Goal: Task Accomplishment & Management: Manage account settings

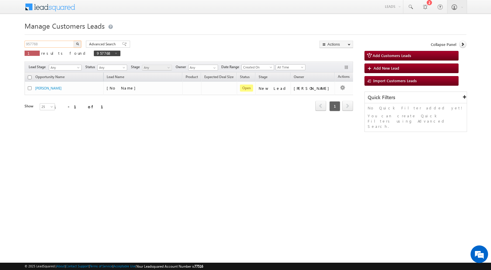
drag, startPoint x: 42, startPoint y: 46, endPoint x: 0, endPoint y: 45, distance: 42.4
click at [0, 46] on body "Menu Rubi Yadav sitar a7@ks erve." at bounding box center [245, 83] width 491 height 166
paste input "61291"
type input "961291"
click at [79, 43] on button "button" at bounding box center [78, 44] width 8 height 7
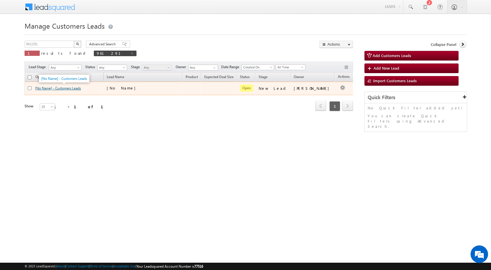
click at [61, 87] on link "[No Name] - Customers Leads" at bounding box center [58, 88] width 46 height 4
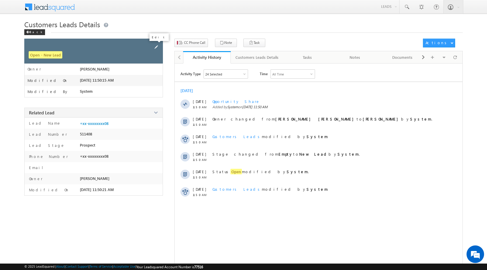
click at [157, 47] on span at bounding box center [156, 47] width 6 height 6
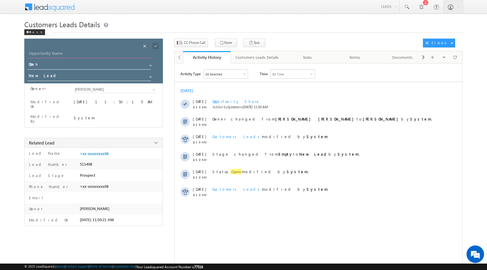
click at [54, 53] on input "Opportunity Name" at bounding box center [90, 54] width 124 height 8
type input "Gaurav"
click at [156, 45] on span at bounding box center [155, 46] width 6 height 6
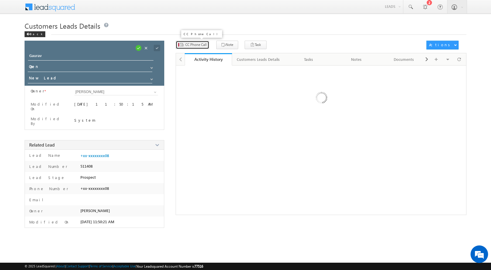
click at [189, 42] on button "CC Phone Call" at bounding box center [193, 45] width 34 height 8
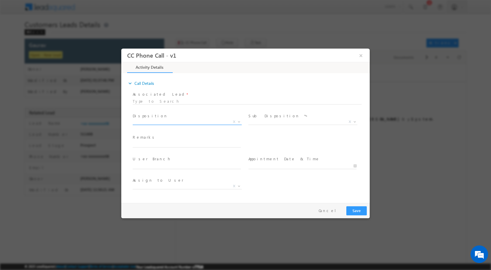
click at [235, 119] on span "X" at bounding box center [234, 121] width 2 height 5
select select "Rose.Shyse+sgrl@leadsquared.com"
click at [238, 121] on b at bounding box center [239, 121] width 4 height 2
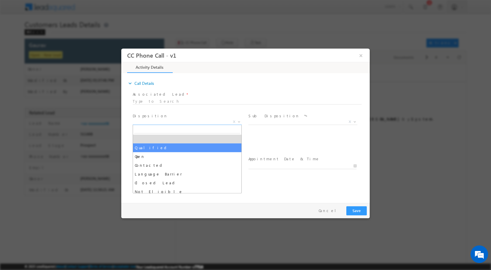
select select "Qualified"
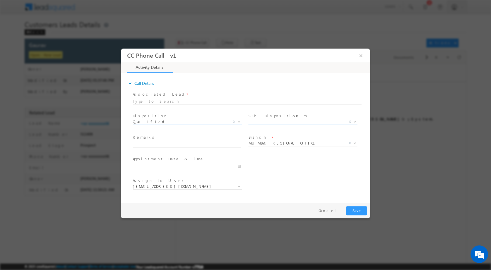
click at [353, 119] on span at bounding box center [354, 121] width 6 height 8
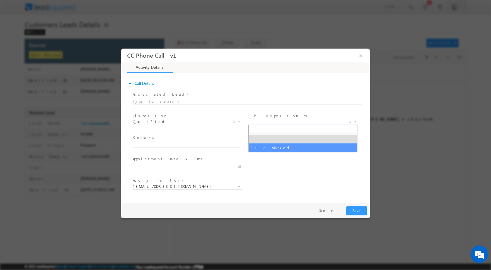
select select "Sale Marked"
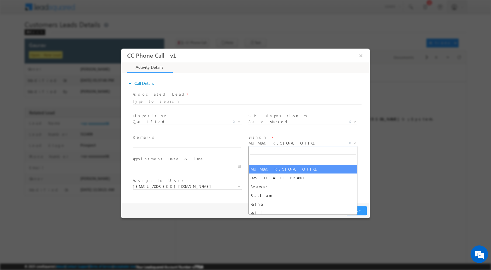
click at [354, 141] on span at bounding box center [354, 143] width 6 height 8
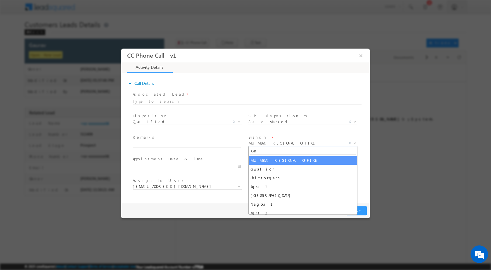
type input "G"
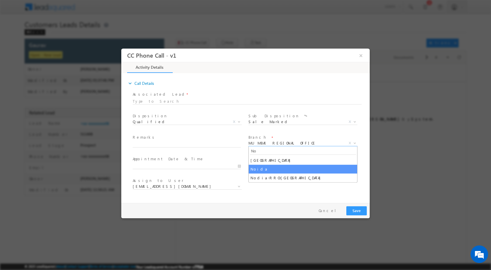
type input "No"
select select "Noida"
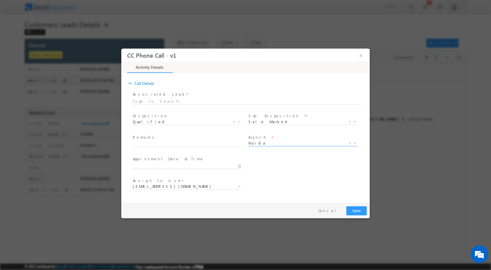
type input "10/04/2025 1:35 PM"
click at [241, 165] on input "10/04/2025 1:35 PM" at bounding box center [187, 166] width 108 height 6
select select "ajai.kumar@sgrlimited.in"
type input "10/05/2025 1:35 PM"
type input "12"
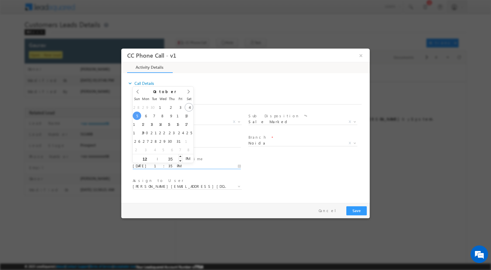
type input "10/05/2025 12:35 PM"
click at [173, 158] on input "35" at bounding box center [170, 159] width 24 height 4
type input "00"
type input "10/05/2025 12:00 PM"
click at [279, 175] on div "User Branch * Appointment Date & Time * 10/05/2025 12:00 PM" at bounding box center [250, 165] width 238 height 22
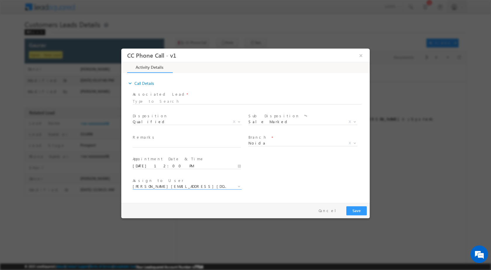
click at [238, 185] on b at bounding box center [239, 186] width 4 height 2
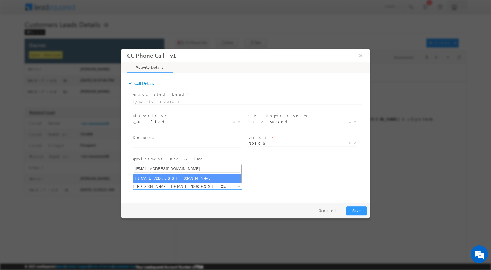
type input "satya.tiwari@sgrlimited.in"
select select "satya.tiwari@sgrlimited.in"
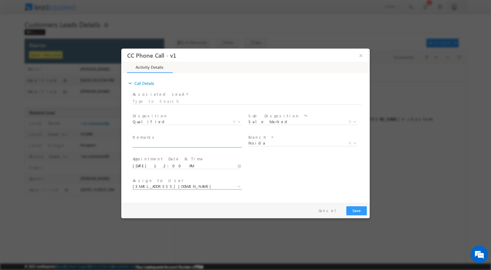
click at [220, 142] on input "text" at bounding box center [187, 144] width 108 height 6
paste input "04/10-Customer name is Gaurav City Ghaziabad Interested for Top Up required amo…"
type input "04/10-Customer name is Gaurav City Ghaziabad Interested for Top Up required amo…"
click at [354, 208] on button "Save" at bounding box center [356, 210] width 20 height 9
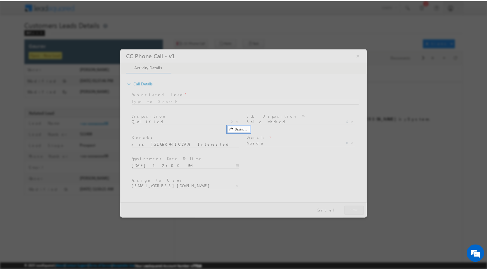
scroll to position [0, 0]
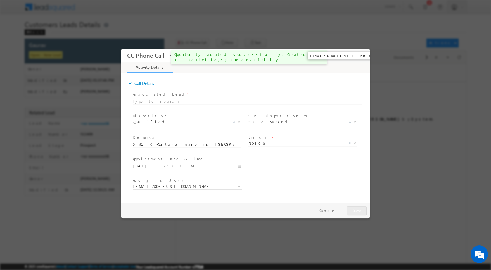
click at [361, 56] on button "×" at bounding box center [361, 55] width 10 height 11
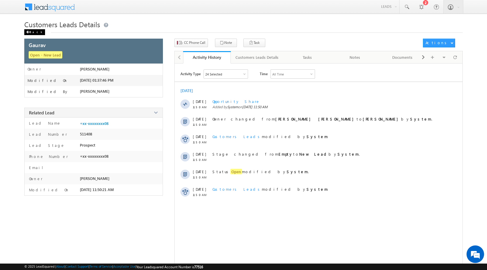
click at [31, 32] on div "Back" at bounding box center [34, 32] width 21 height 6
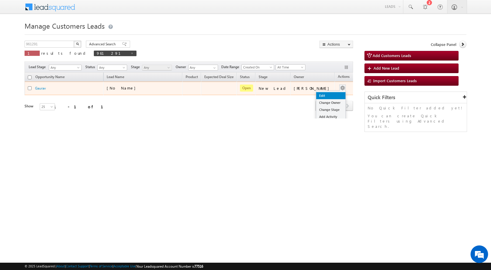
click at [330, 94] on link "Edit" at bounding box center [330, 95] width 29 height 7
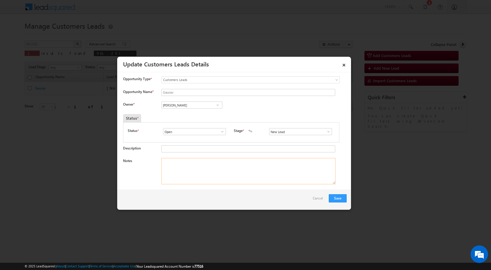
click at [202, 167] on textarea "Notes" at bounding box center [248, 171] width 174 height 26
paste textarea "04/10-Customer name is [GEOGRAPHIC_DATA] Interested for Top Up required amount …"
type textarea "04/10-Customer name is [GEOGRAPHIC_DATA] Interested for Top Up required amount …"
click at [215, 106] on span at bounding box center [218, 105] width 6 height 5
paste input "satya.tiwari@sgrlimited.in"
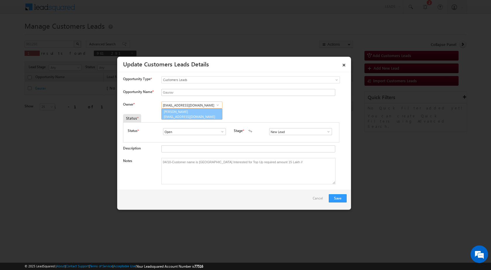
click at [189, 114] on span "satya.tiwari@sgrlimited.in" at bounding box center [190, 116] width 53 height 4
type input "Satya Prakash Tiwari"
click at [340, 198] on button "Save" at bounding box center [338, 198] width 18 height 8
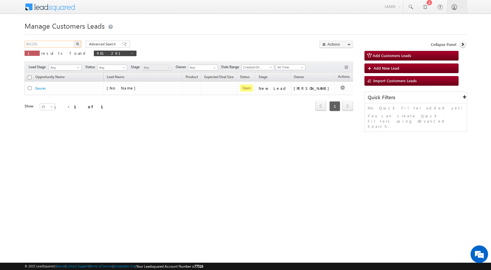
drag, startPoint x: 61, startPoint y: 43, endPoint x: 0, endPoint y: 43, distance: 60.8
click at [0, 43] on body "Menu [PERSON_NAME] sitar a7@ks erve." at bounding box center [245, 83] width 491 height 166
paste input "53"
type input "961253"
click at [76, 43] on button "button" at bounding box center [78, 44] width 8 height 7
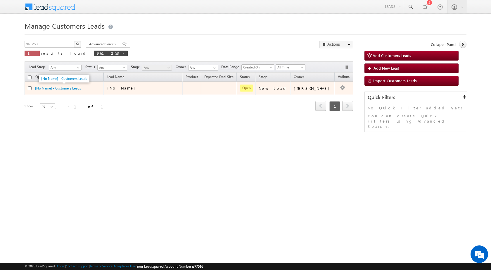
click at [48, 85] on td "[No Name] - Customers Leads" at bounding box center [64, 88] width 79 height 13
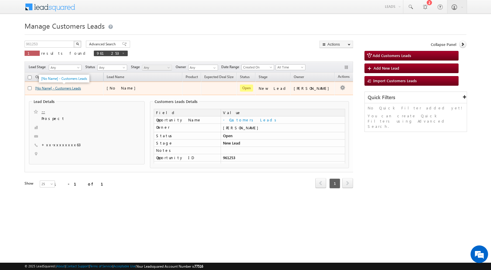
click at [68, 87] on link "[No Name] - Customers Leads" at bounding box center [58, 88] width 46 height 4
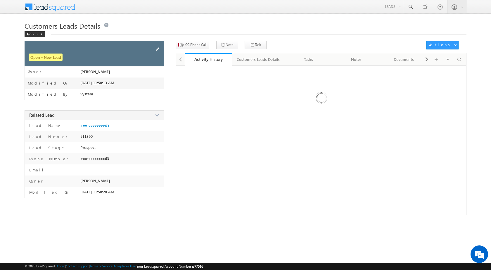
click at [158, 48] on span at bounding box center [157, 49] width 6 height 6
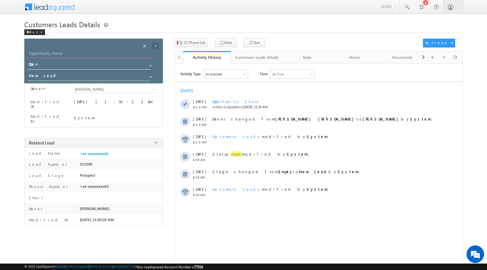
click at [126, 54] on input "Opportunity Name" at bounding box center [90, 54] width 124 height 8
paste input "Samin Bano"
type input "Samin Bano"
click at [155, 46] on span at bounding box center [155, 46] width 6 height 6
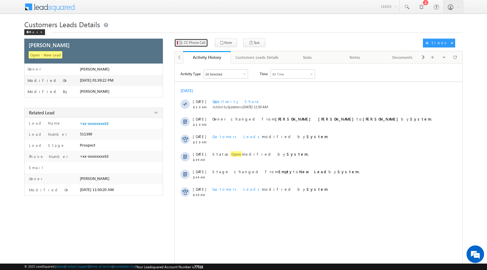
click at [194, 46] on button "CC Phone Call" at bounding box center [191, 43] width 34 height 8
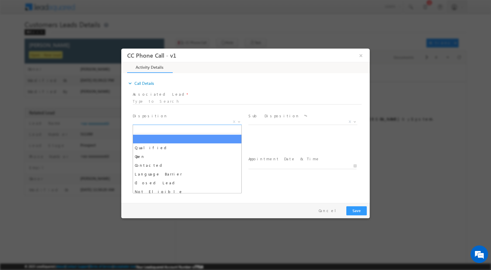
click at [236, 120] on span at bounding box center [239, 121] width 6 height 8
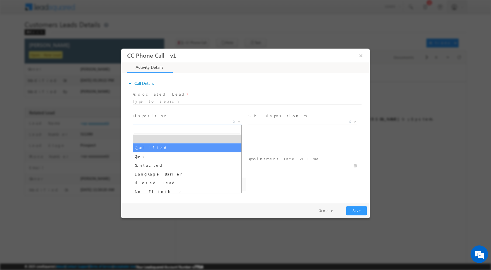
select select "Qualified"
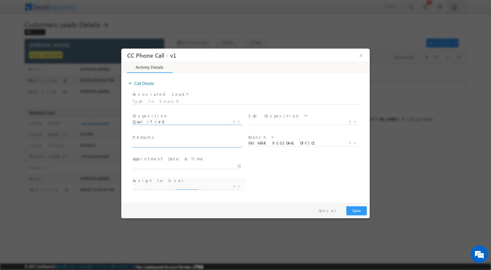
select select "Rose.Shyse+sgrl@leadsquared.com"
click at [354, 121] on b at bounding box center [355, 121] width 4 height 2
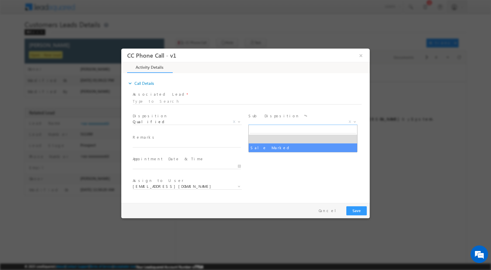
select select "Sale Marked"
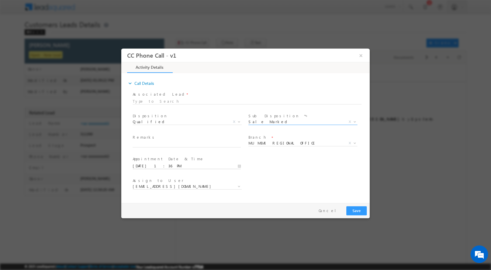
click at [236, 167] on input "10/04/2025 1:36 PM" at bounding box center [187, 166] width 108 height 6
type input "10/05/2025 1:36 PM"
type input "12"
type input "10/05/2025 12:36 PM"
click at [170, 158] on input "36" at bounding box center [170, 159] width 24 height 4
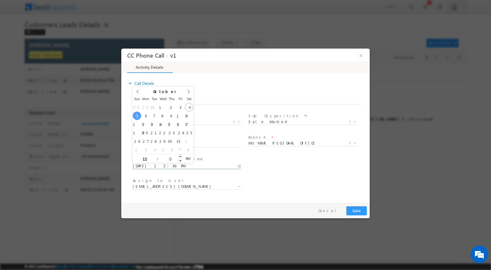
type input "00"
type input "10/05/2025 12:00 PM"
click at [293, 180] on div "Assign to User * Rose.Shyse+sgrl@leadsquared.com Rose.Shyse+sgrl@leadsquared.com" at bounding box center [250, 187] width 238 height 22
click at [353, 142] on b at bounding box center [355, 142] width 4 height 2
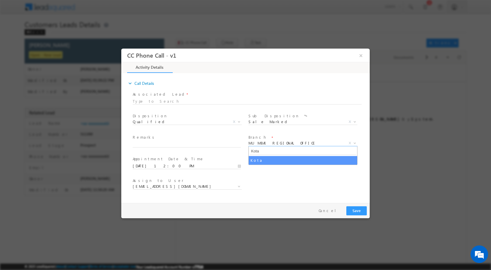
type input "Kota"
select select "Kota"
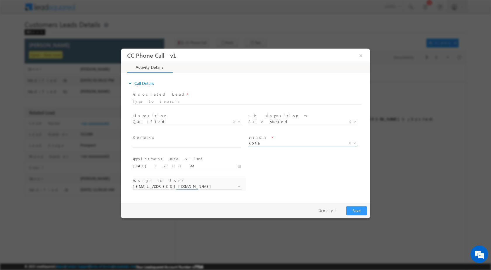
select select "abhay.singh1@sgrlimited.in"
click at [238, 185] on b at bounding box center [239, 186] width 4 height 2
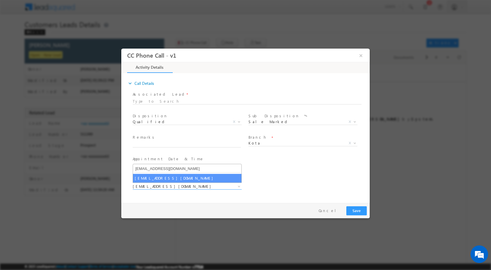
type input "[EMAIL_ADDRESS][DOMAIN_NAME]"
select select "[EMAIL_ADDRESS][DOMAIN_NAME]"
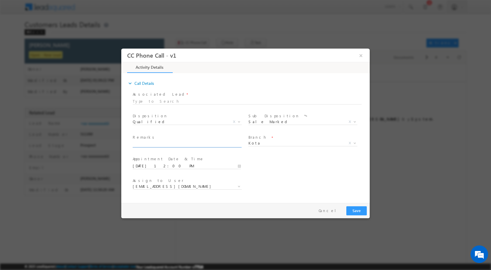
click at [181, 143] on input "text" at bounding box center [187, 144] width 108 height 6
paste input "04/10-Customer Name is [PERSON_NAME][GEOGRAPHIC_DATA] Kota Interested For Top R…"
type input "04/10-Customer Name is [PERSON_NAME][GEOGRAPHIC_DATA] Kota Interested For Top R…"
click at [355, 210] on button "Save" at bounding box center [356, 210] width 20 height 9
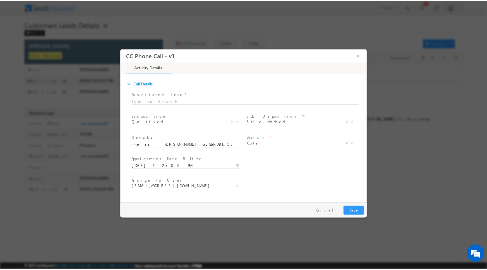
scroll to position [0, 0]
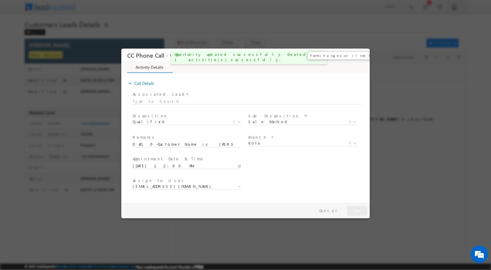
click at [359, 55] on button "×" at bounding box center [361, 55] width 10 height 11
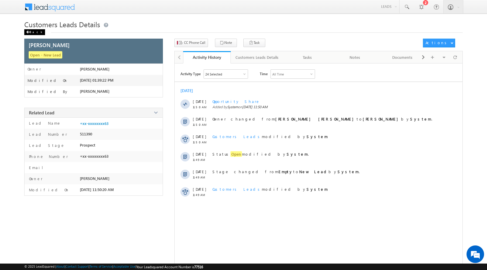
click at [25, 29] on div "Back" at bounding box center [34, 32] width 21 height 6
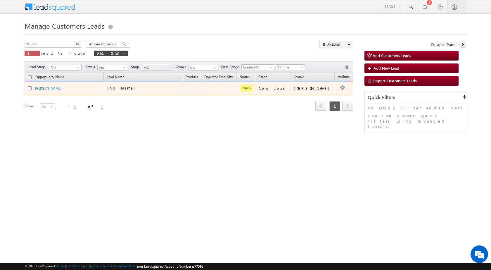
click at [320, 94] on td "[PERSON_NAME]" at bounding box center [312, 88] width 44 height 13
click at [340, 89] on button "button" at bounding box center [343, 88] width 6 height 6
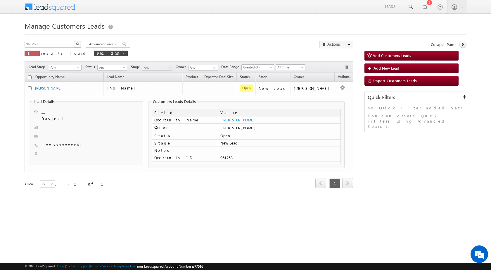
click at [311, 98] on div "Lead Details -- [GEOGRAPHIC_DATA] +xx-xxxxxxxx63" at bounding box center [187, 133] width 320 height 77
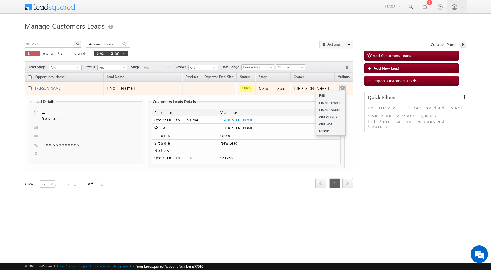
click at [340, 90] on button "button" at bounding box center [343, 88] width 6 height 6
click at [321, 96] on link "Edit" at bounding box center [330, 95] width 29 height 7
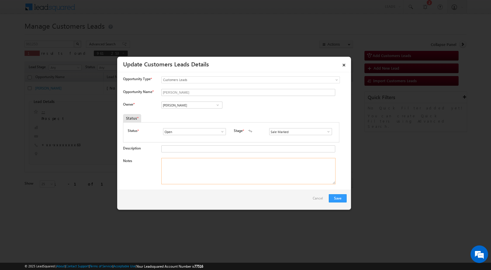
click at [212, 165] on textarea "Notes" at bounding box center [248, 171] width 174 height 26
paste textarea "04/10-Customer Name is [PERSON_NAME][GEOGRAPHIC_DATA] Kota Interested For Top R…"
type textarea "04/10-Customer Name is [PERSON_NAME][GEOGRAPHIC_DATA] Kota Interested For Top R…"
click at [217, 101] on input "[PERSON_NAME]" at bounding box center [191, 104] width 61 height 7
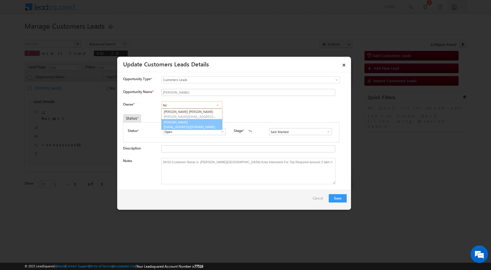
click at [194, 124] on link "[PERSON_NAME] Nagar [EMAIL_ADDRESS][DOMAIN_NAME]" at bounding box center [191, 124] width 61 height 11
type input "[PERSON_NAME]"
click at [338, 199] on button "Save" at bounding box center [338, 198] width 18 height 8
